Goal: Check status

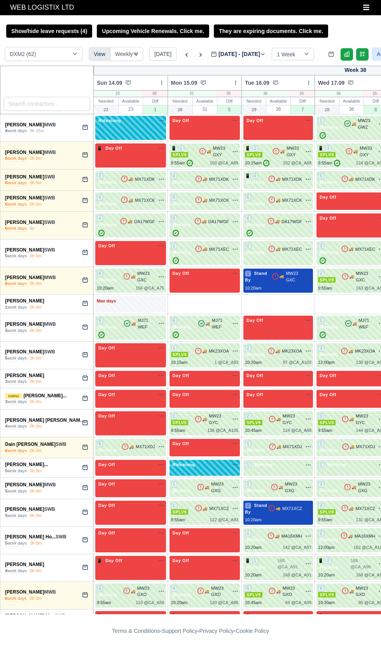
select select "1"
click at [32, 104] on input "search" at bounding box center [47, 104] width 87 height 14
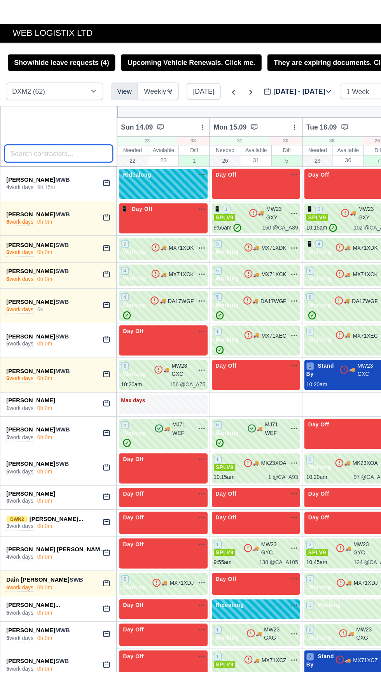
scroll to position [0, 226]
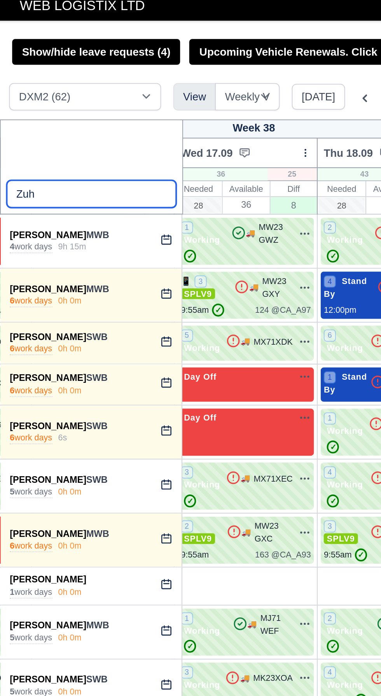
type input "Zuha"
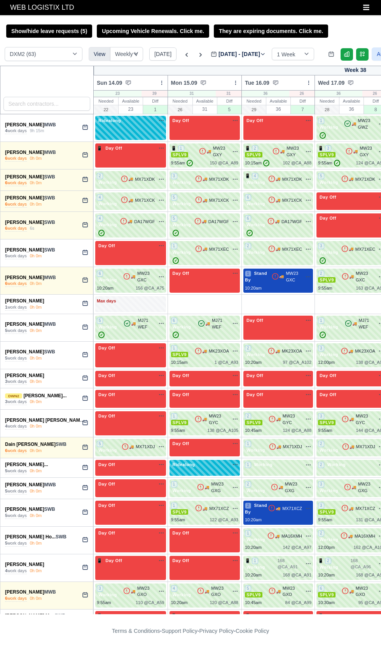
select select "1"
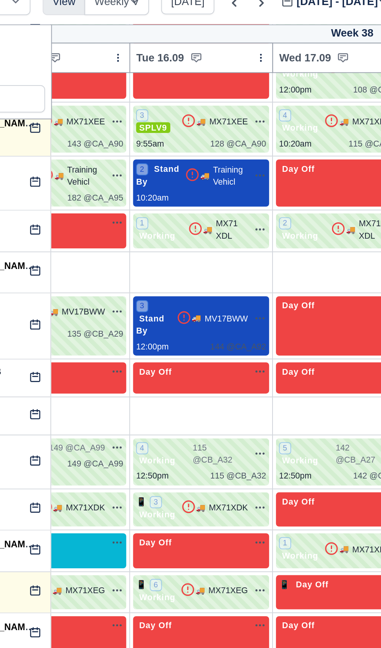
scroll to position [889, 0]
